Goal: Navigation & Orientation: Find specific page/section

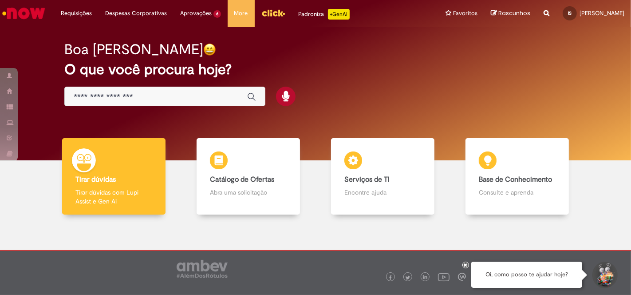
click at [32, 10] on img "Ir para a Homepage" at bounding box center [24, 13] width 46 height 18
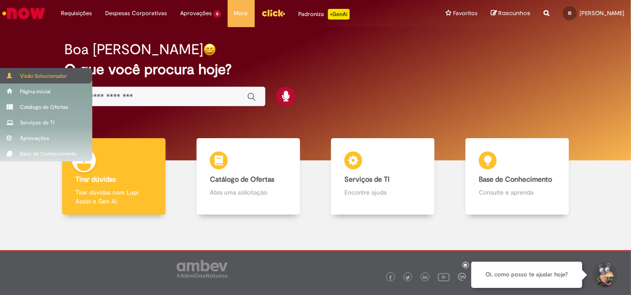
click at [62, 75] on div "Visão Solucionador" at bounding box center [46, 76] width 92 height 16
click at [67, 74] on div "Visão Solucionador" at bounding box center [46, 76] width 92 height 16
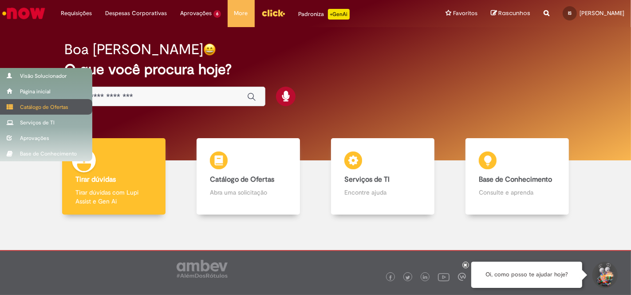
click at [57, 108] on div "Catálogo de Ofertas" at bounding box center [46, 107] width 92 height 16
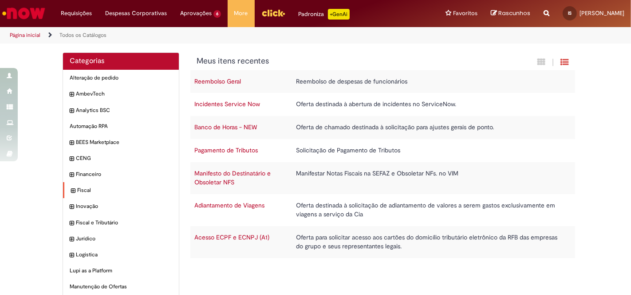
click at [71, 190] on icon "expandir categoria Fiscal" at bounding box center [73, 190] width 4 height 9
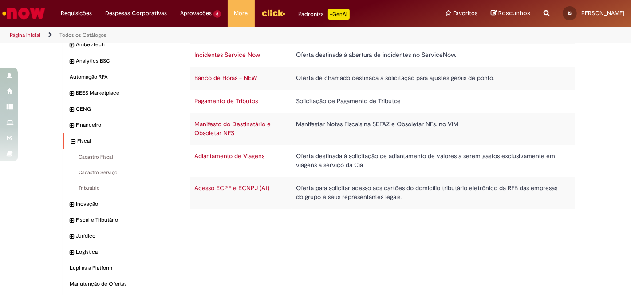
click at [71, 142] on icon "recolher categoria Fiscal" at bounding box center [73, 141] width 4 height 9
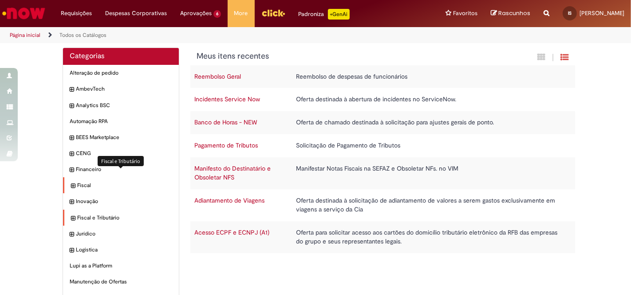
scroll to position [0, 0]
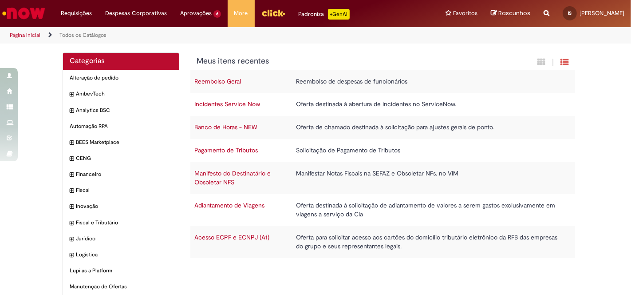
click at [28, 11] on img "Ir para a Homepage" at bounding box center [24, 13] width 46 height 18
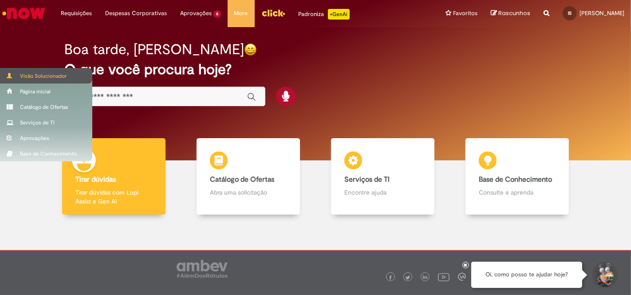
click at [49, 74] on div "Visão Solucionador" at bounding box center [46, 76] width 92 height 16
click at [58, 75] on div "Visão Solucionador" at bounding box center [46, 76] width 92 height 16
